Goal: Task Accomplishment & Management: Manage account settings

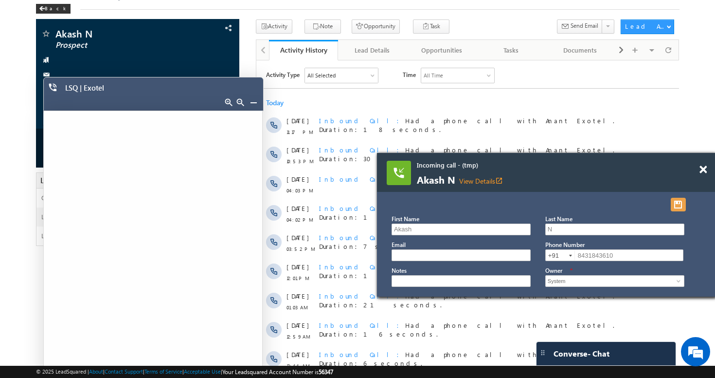
click at [683, 204] on button "button" at bounding box center [678, 205] width 15 height 14
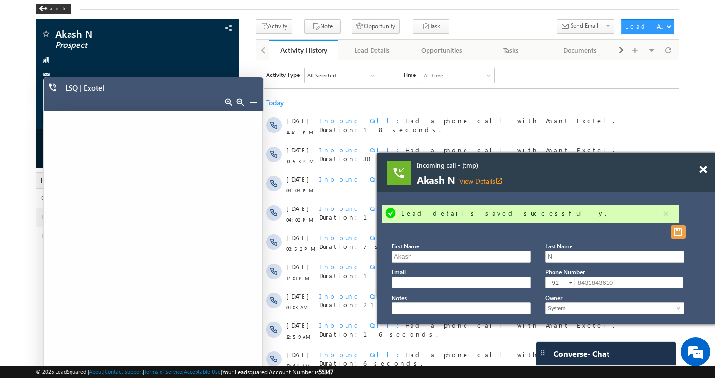
click at [679, 229] on button "button" at bounding box center [678, 232] width 15 height 14
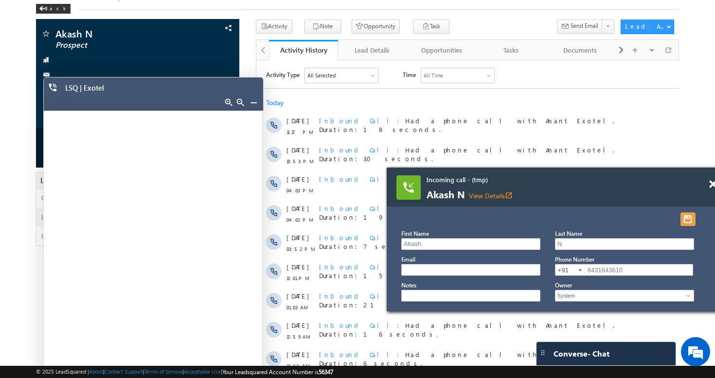
click at [685, 214] on button "button" at bounding box center [688, 219] width 15 height 14
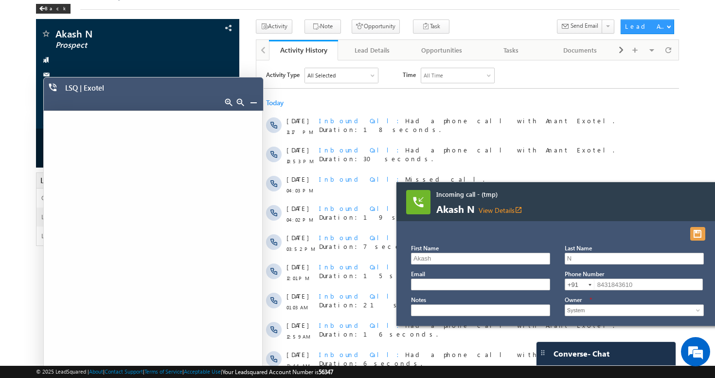
click at [696, 234] on button "button" at bounding box center [697, 234] width 15 height 14
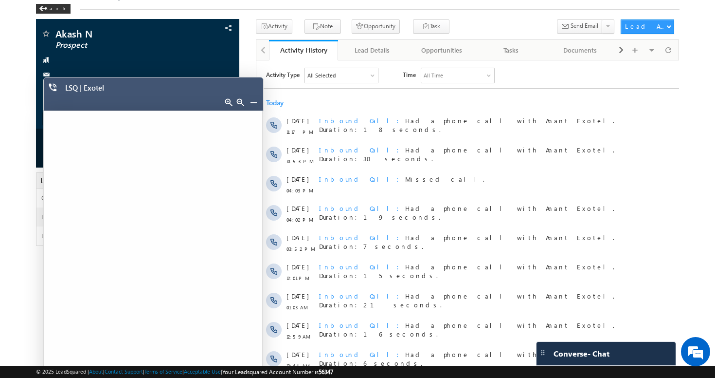
click at [253, 104] on link at bounding box center [254, 102] width 8 height 8
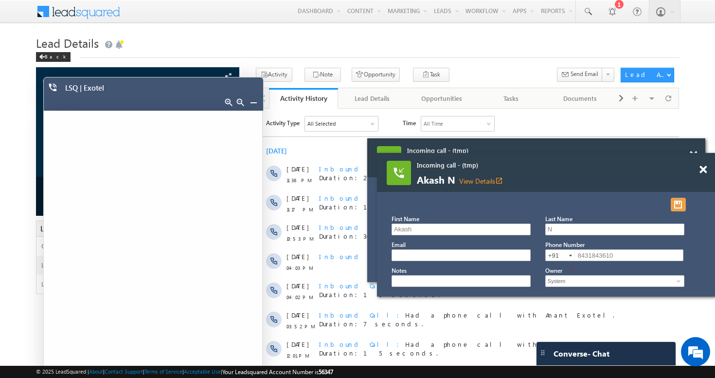
click at [678, 205] on button "button" at bounding box center [678, 205] width 15 height 14
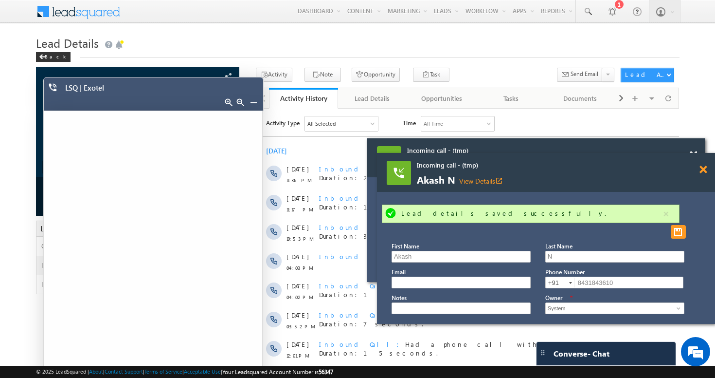
click at [702, 172] on span at bounding box center [703, 169] width 7 height 8
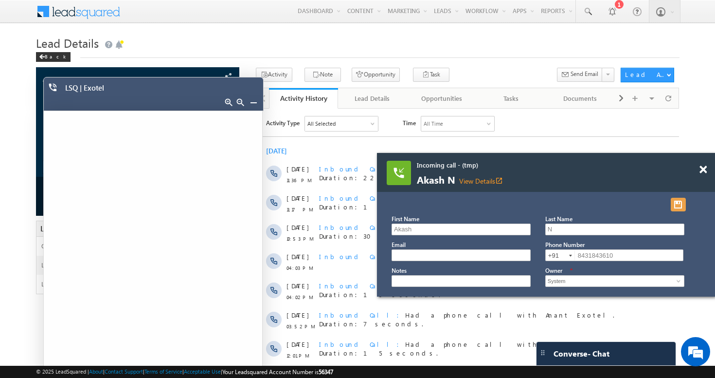
click at [677, 203] on button "button" at bounding box center [678, 205] width 15 height 14
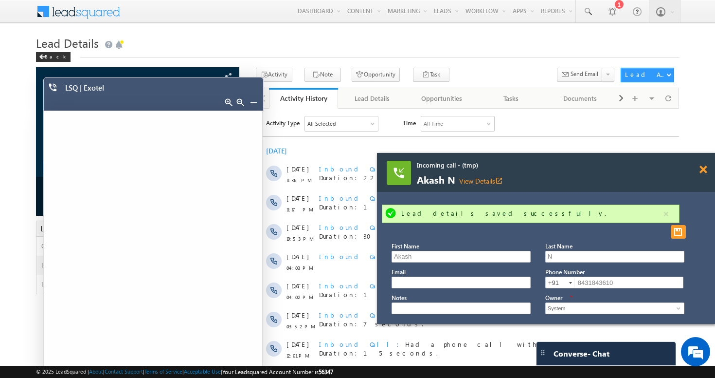
click at [703, 171] on span at bounding box center [703, 169] width 7 height 8
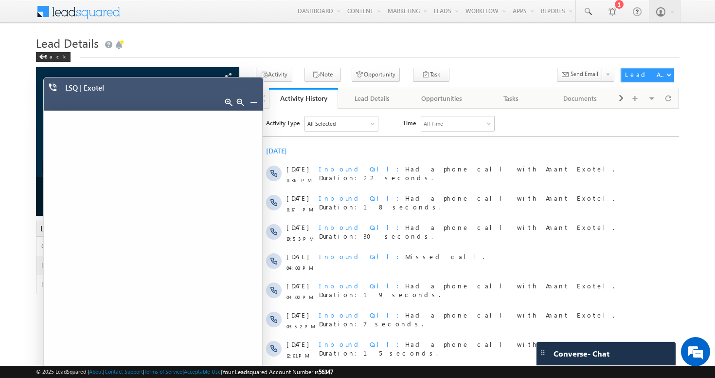
click at [252, 104] on link at bounding box center [254, 102] width 8 height 8
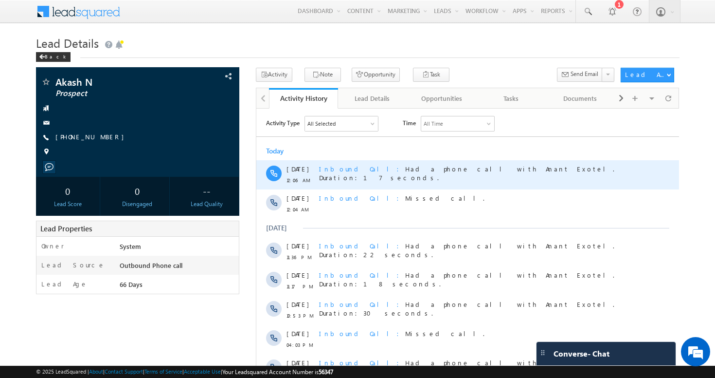
click at [490, 169] on span "Inbound Call Had a phone call with Anant Exotel. Duration:17 seconds." at bounding box center [466, 172] width 295 height 17
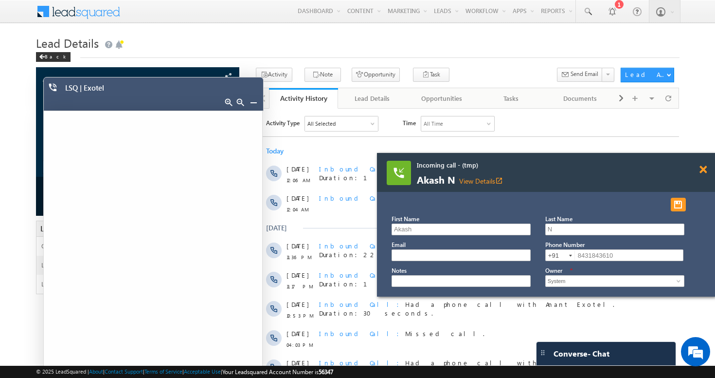
click at [705, 165] on span at bounding box center [703, 169] width 7 height 8
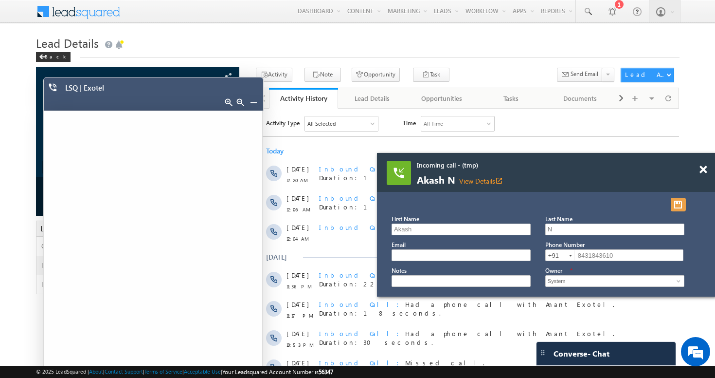
click at [681, 202] on button "button" at bounding box center [678, 205] width 15 height 14
